Goal: Task Accomplishment & Management: Use online tool/utility

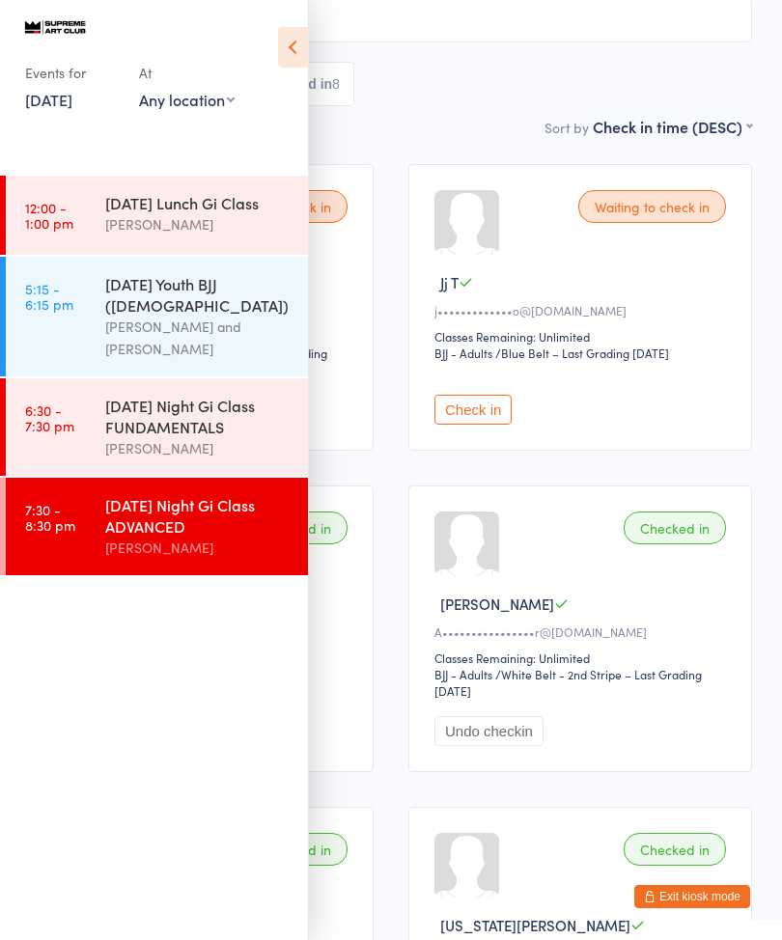
click at [52, 110] on link "[DATE]" at bounding box center [48, 99] width 47 height 21
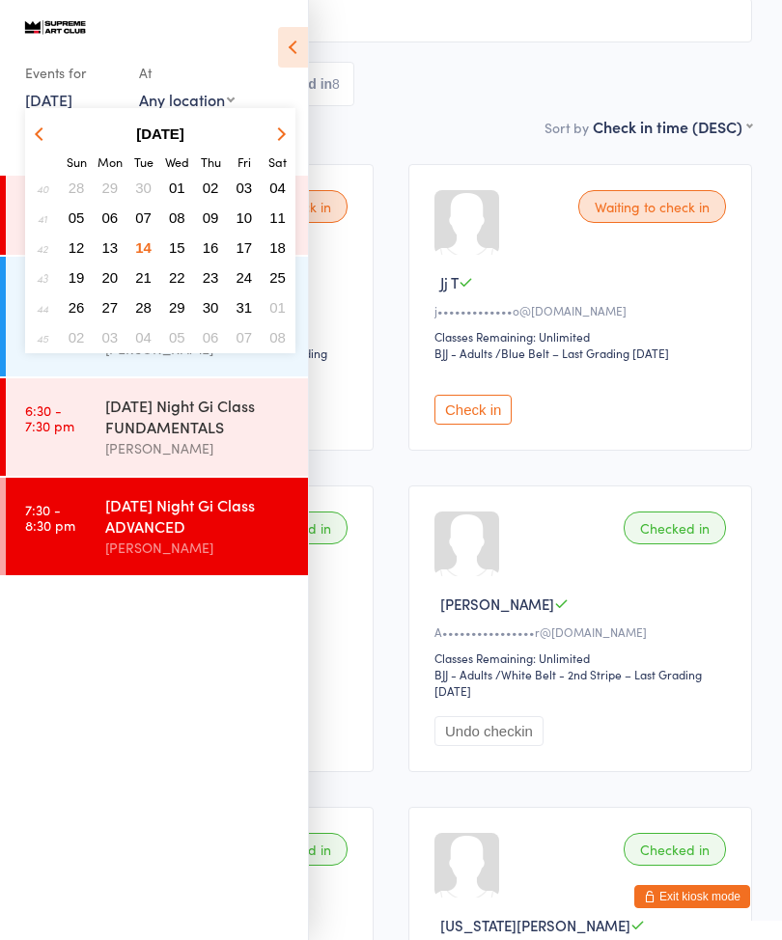
click at [173, 252] on span "15" at bounding box center [177, 247] width 16 height 16
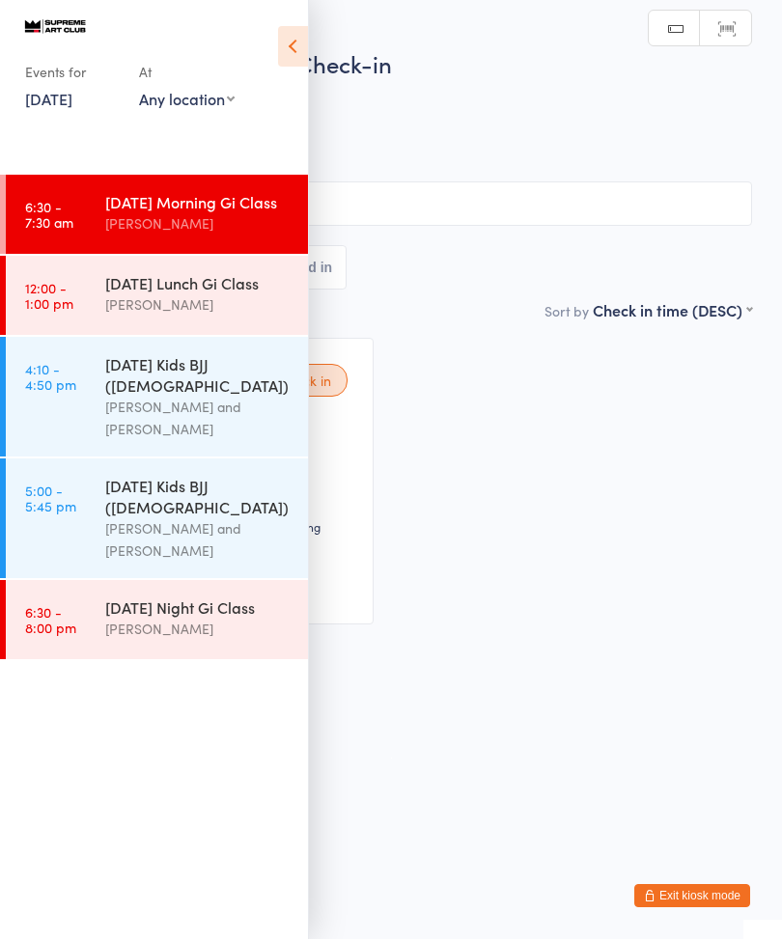
click at [295, 44] on icon at bounding box center [293, 47] width 30 height 41
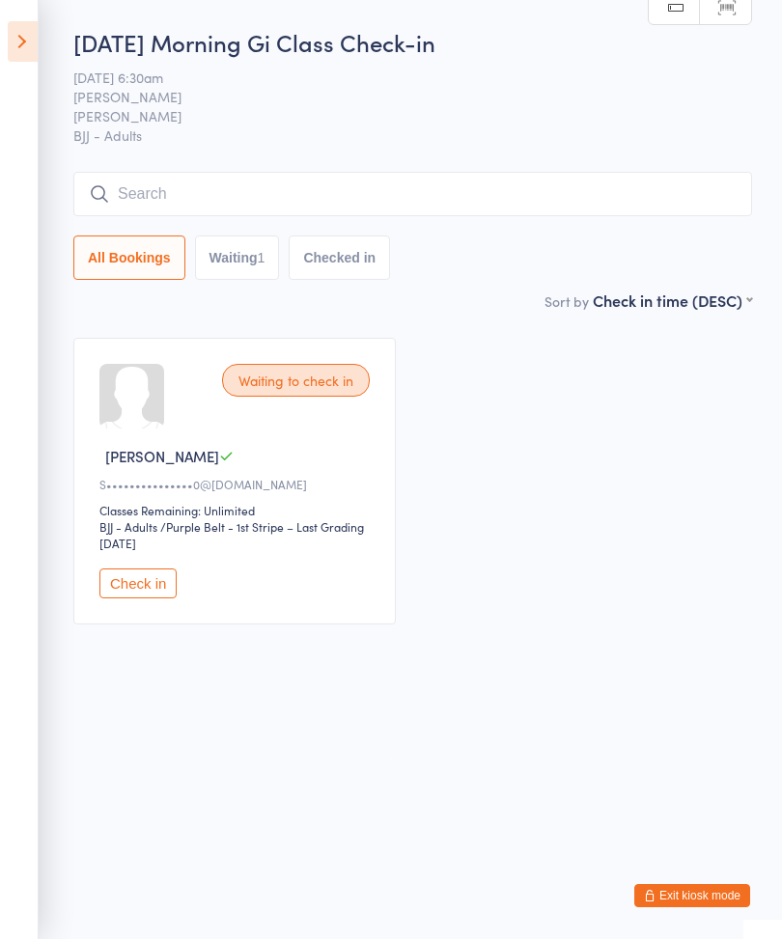
click at [528, 196] on input "search" at bounding box center [412, 195] width 678 height 44
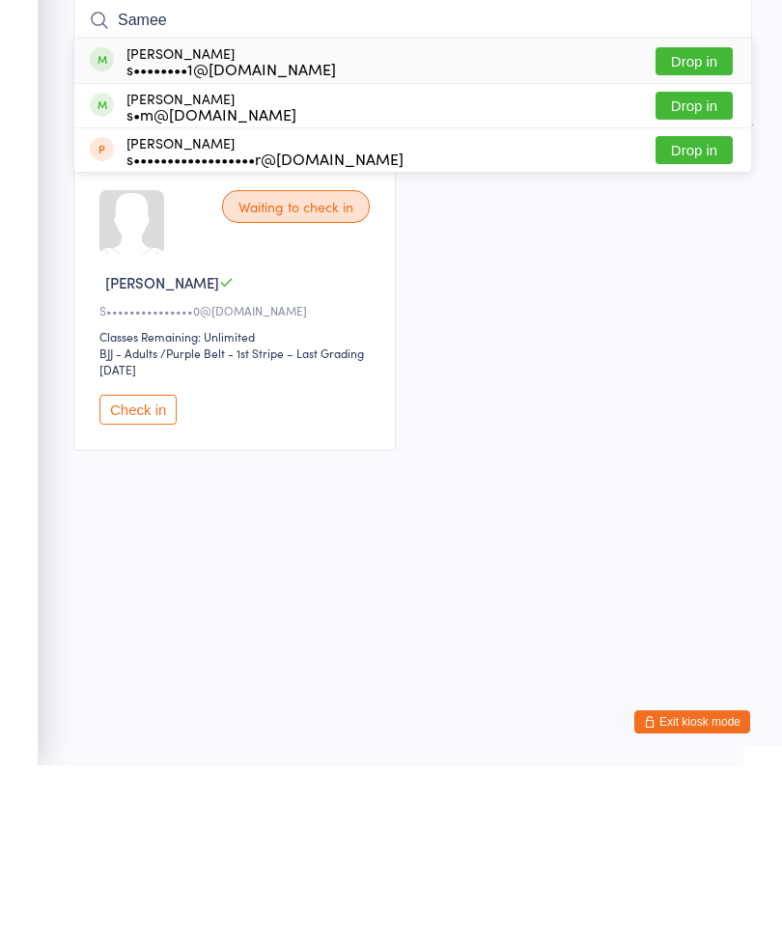
type input "Samee"
click at [727, 222] on button "Drop in" at bounding box center [693, 236] width 77 height 28
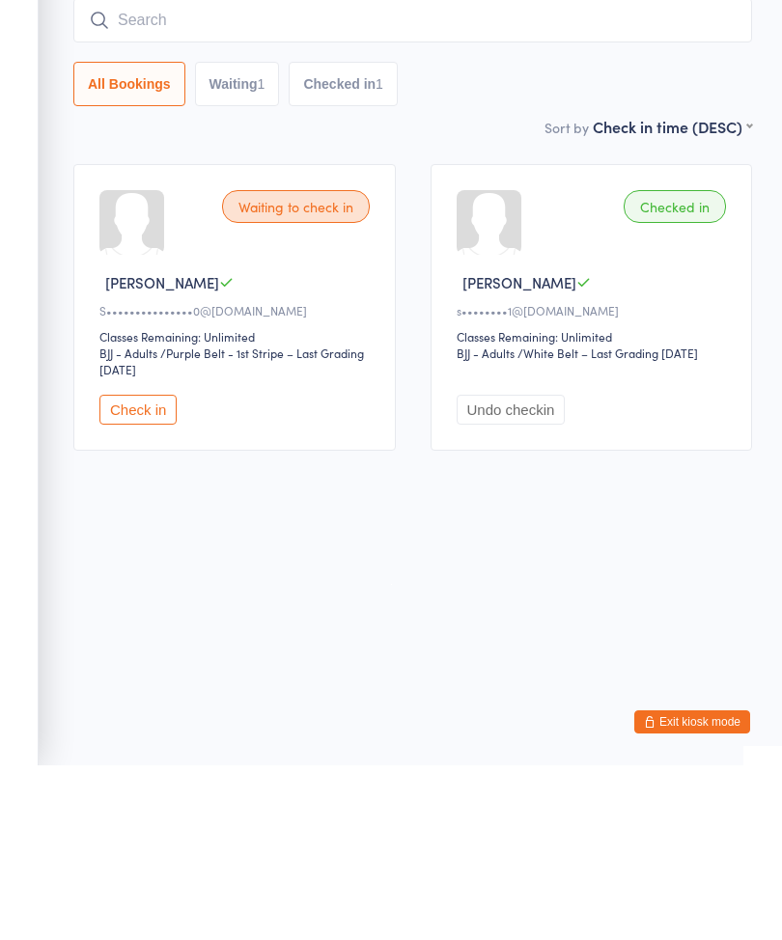
click at [140, 569] on button "Check in" at bounding box center [137, 584] width 77 height 30
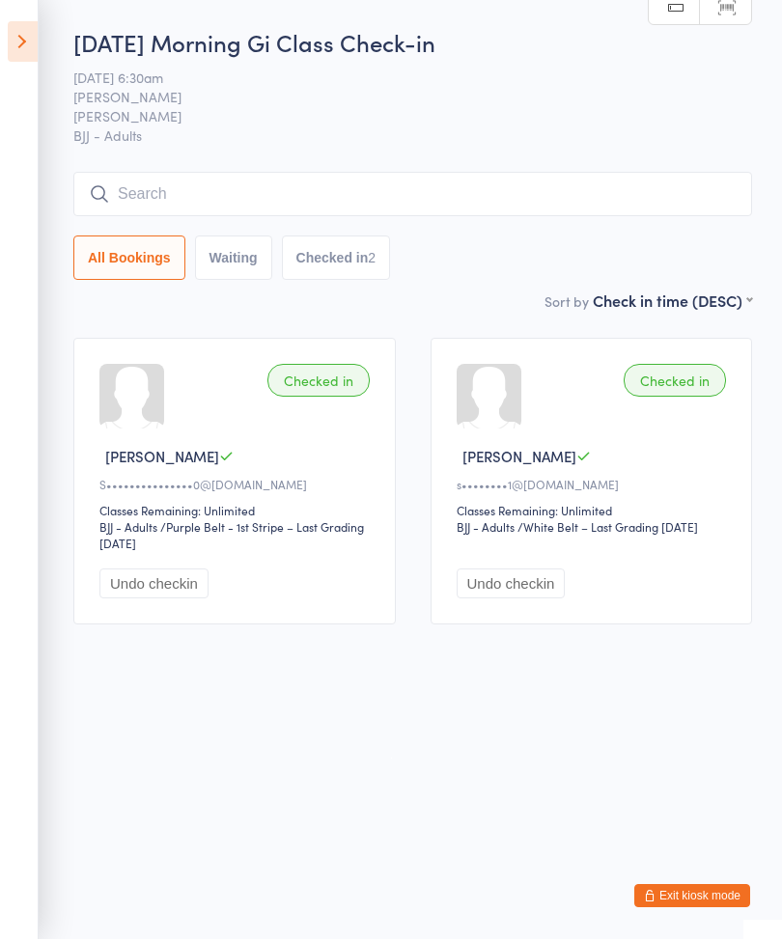
click at [169, 180] on input "search" at bounding box center [412, 195] width 678 height 44
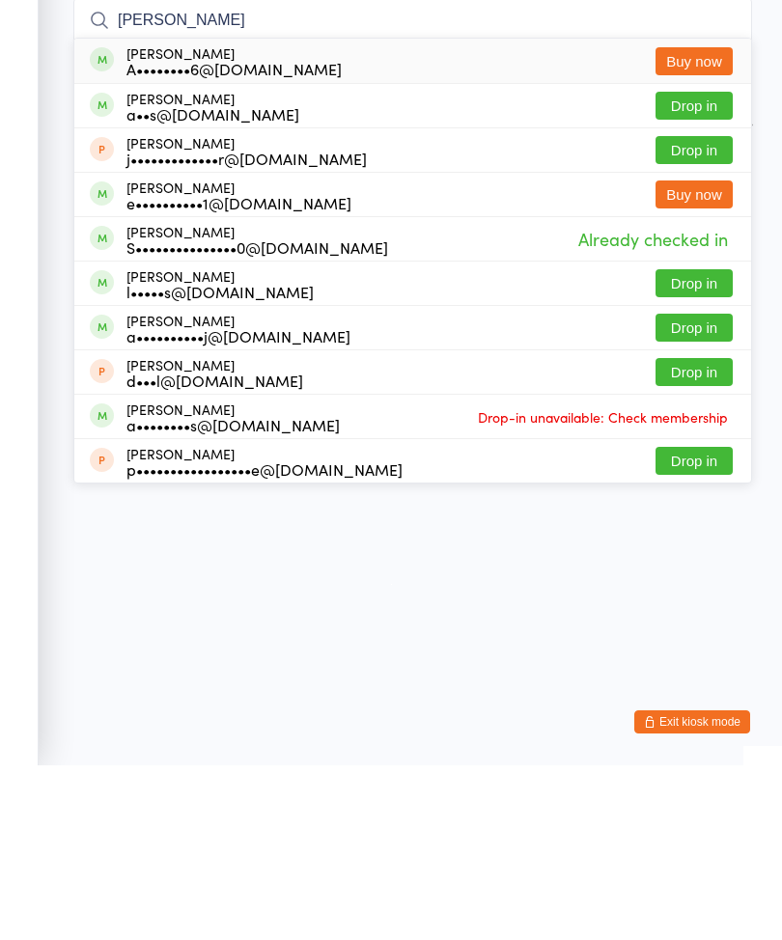
type input "[PERSON_NAME]"
click at [695, 488] on button "Drop in" at bounding box center [693, 502] width 77 height 28
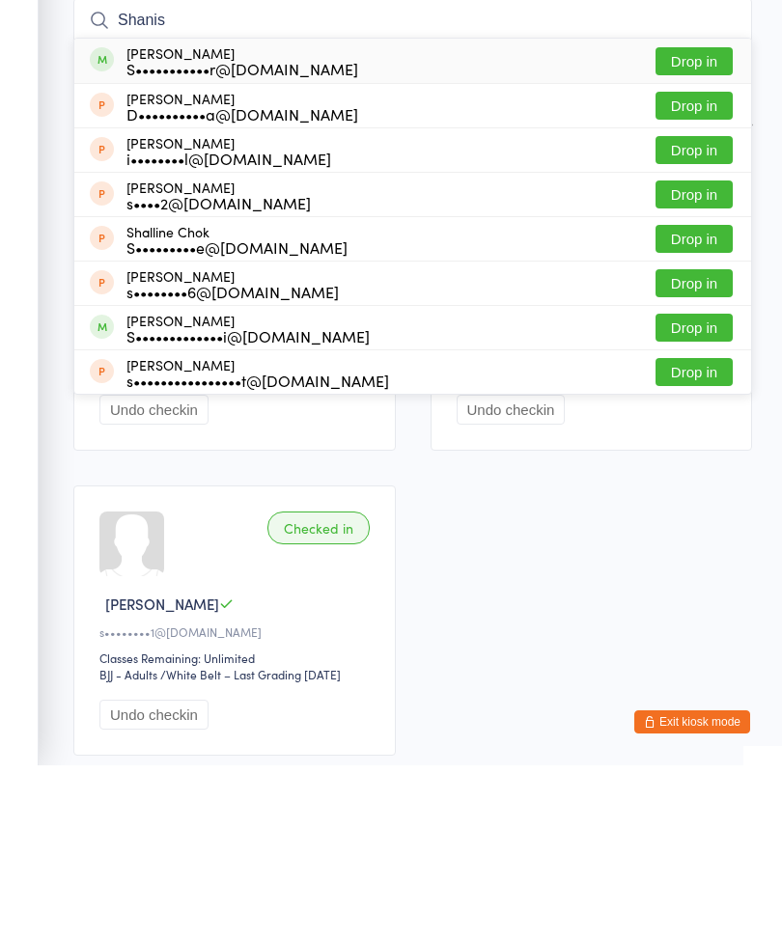
type input "Shanis"
click at [696, 222] on button "Drop in" at bounding box center [693, 236] width 77 height 28
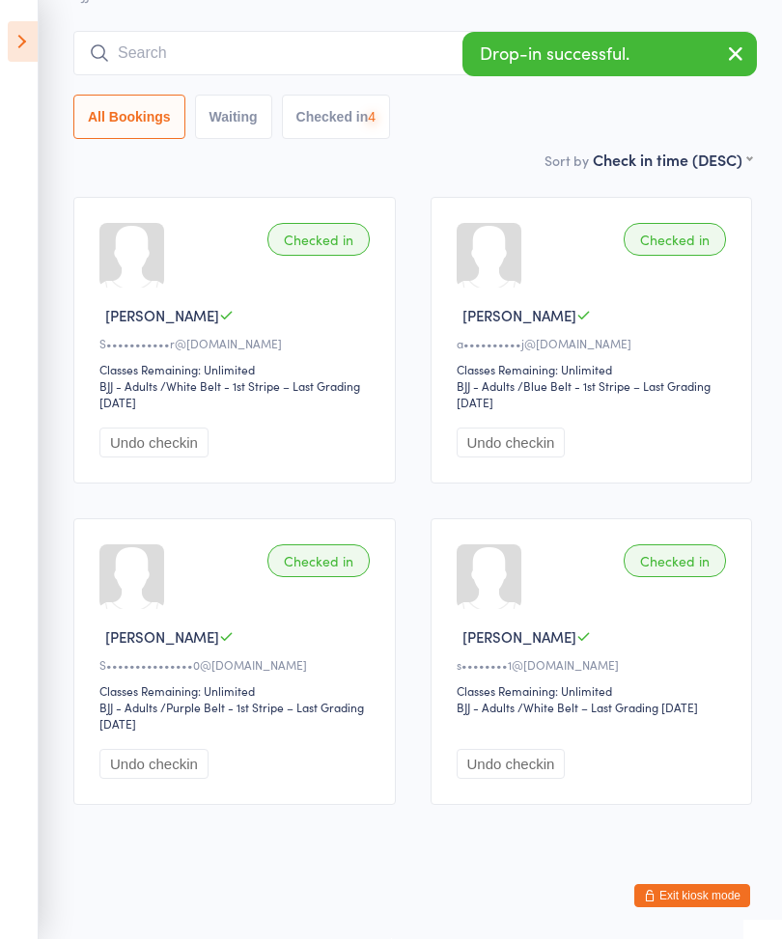
scroll to position [152, 0]
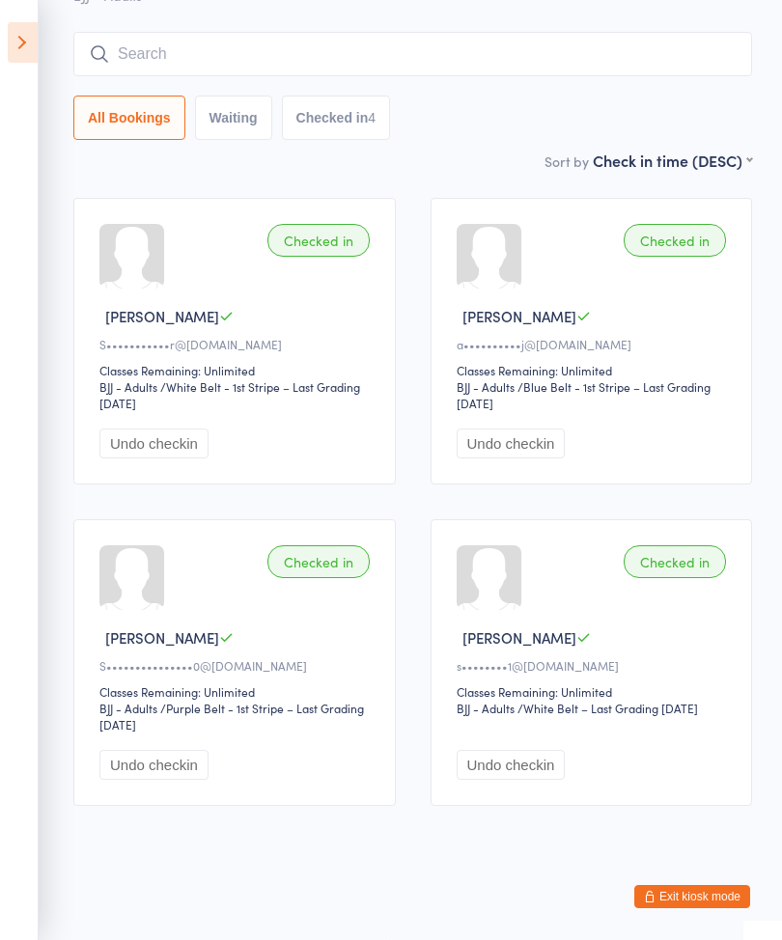
click at [497, 45] on input "search" at bounding box center [412, 54] width 678 height 44
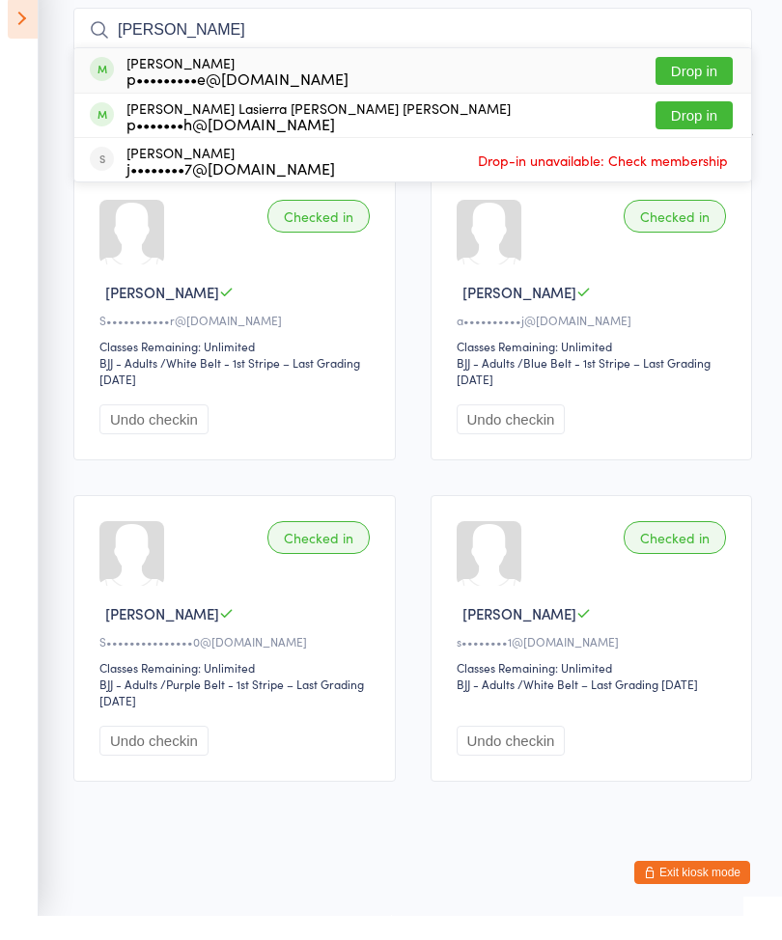
type input "[PERSON_NAME]"
click at [699, 125] on button "Drop in" at bounding box center [693, 139] width 77 height 28
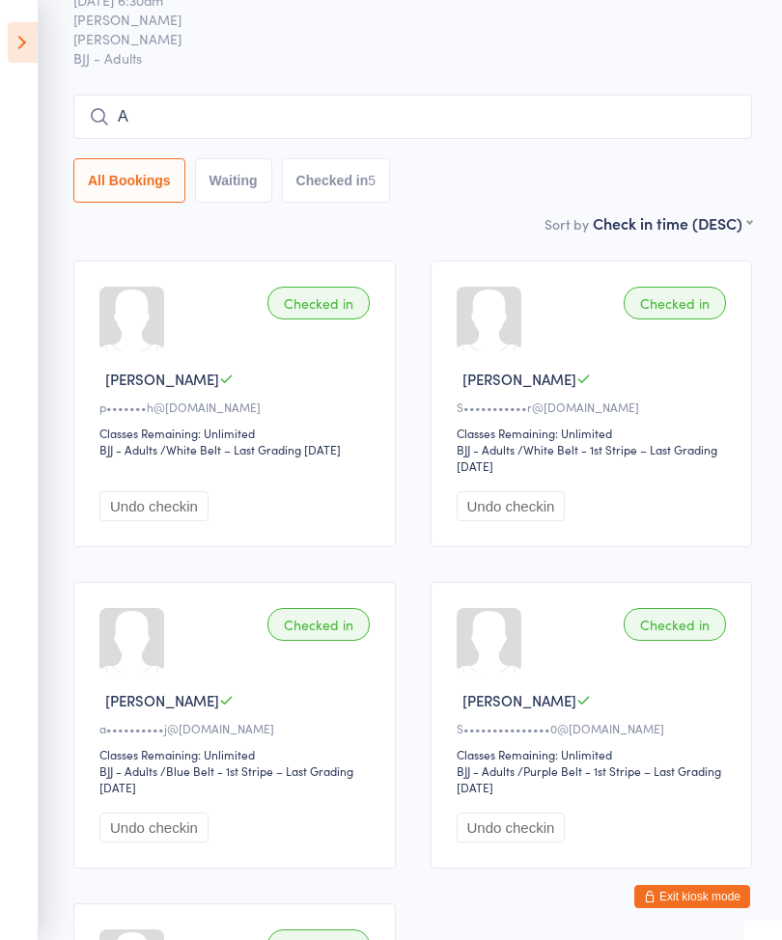
scroll to position [77, 0]
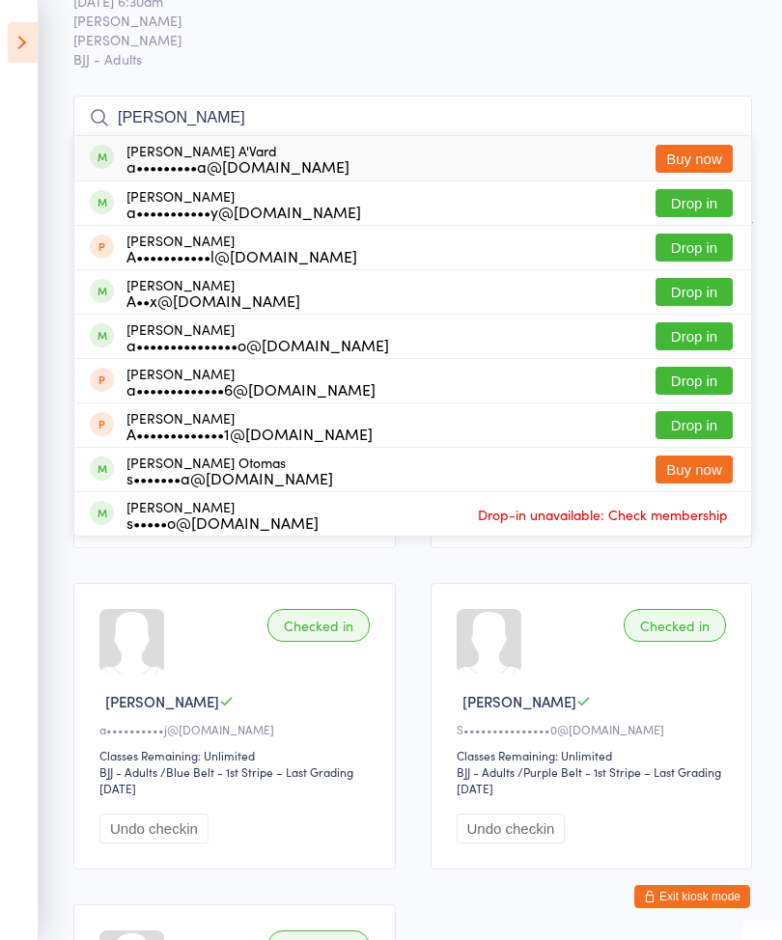
type input "[PERSON_NAME]"
click at [687, 206] on button "Drop in" at bounding box center [693, 203] width 77 height 28
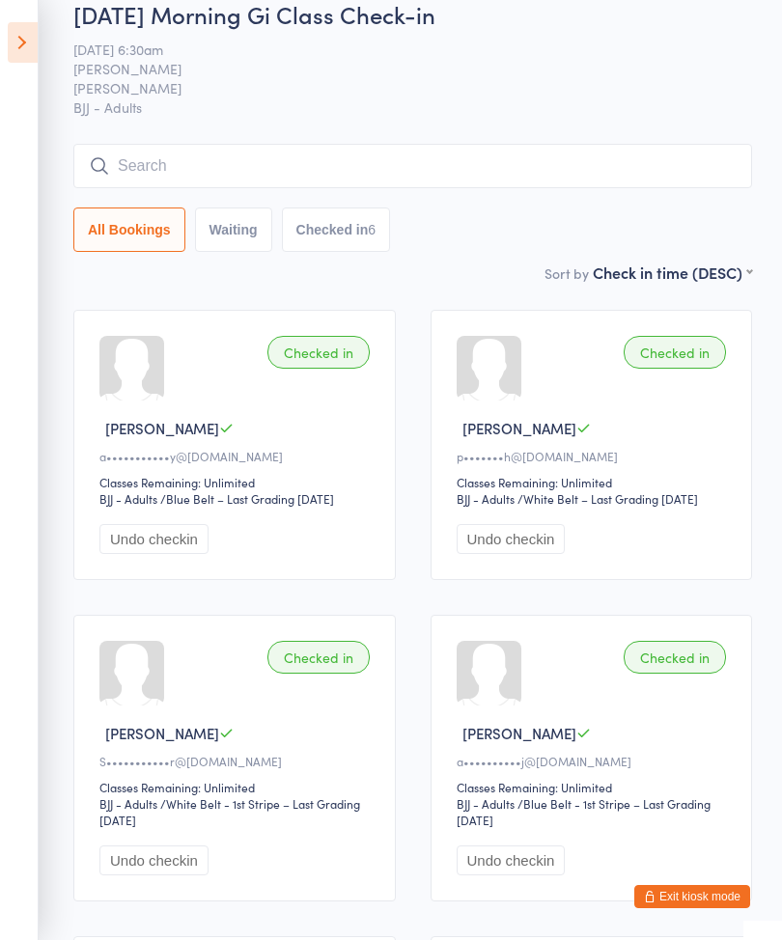
scroll to position [0, 0]
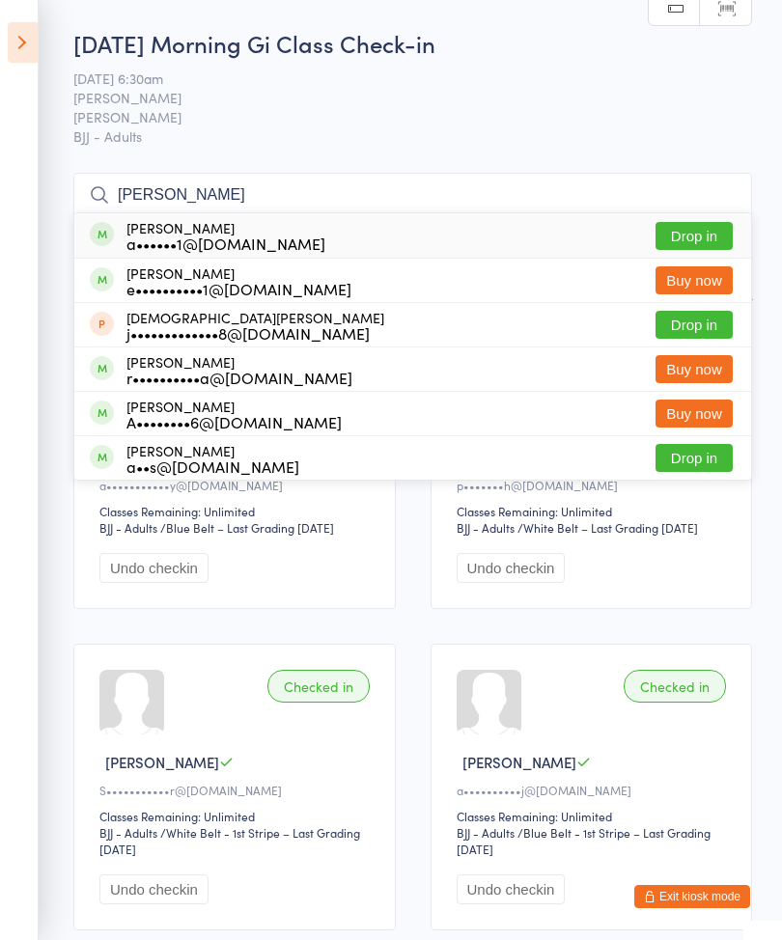
type input "[PERSON_NAME]"
click at [681, 233] on button "Drop in" at bounding box center [693, 236] width 77 height 28
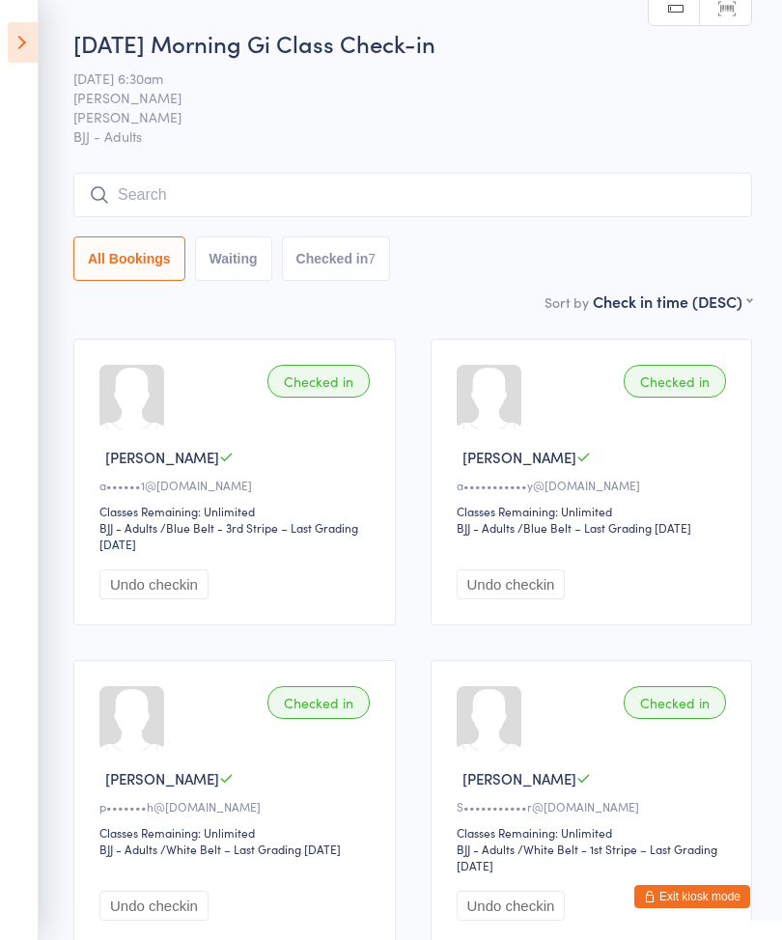
type input "H"
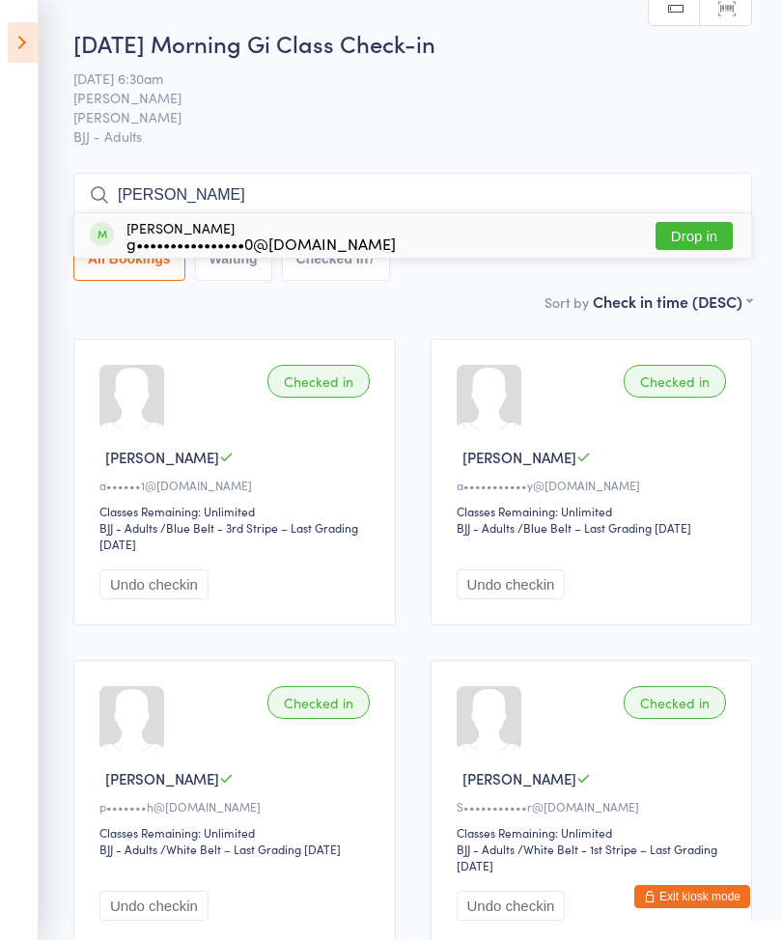
type input "[PERSON_NAME]"
click at [693, 235] on button "Drop in" at bounding box center [693, 236] width 77 height 28
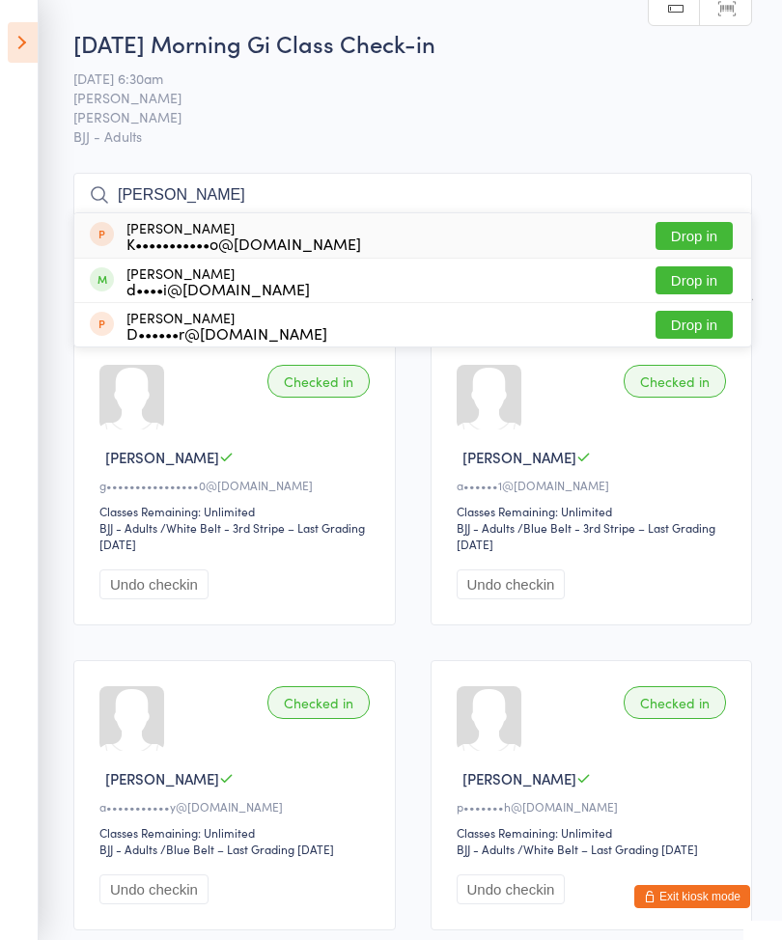
type input "[PERSON_NAME]"
click at [691, 282] on button "Drop in" at bounding box center [693, 280] width 77 height 28
